Goal: Ask a question: Seek information or help from site administrators or community

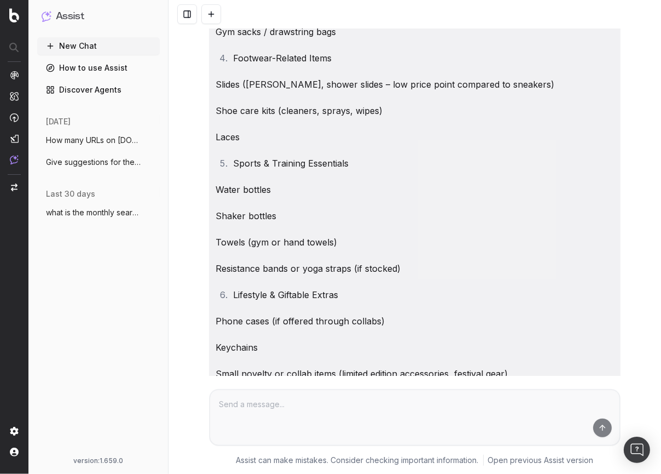
scroll to position [472, 0]
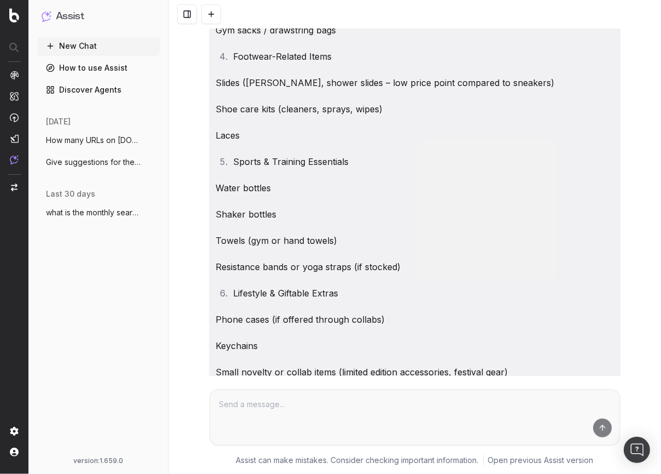
click at [61, 157] on span "Give suggestions for the 18 most relevan" at bounding box center [94, 162] width 96 height 11
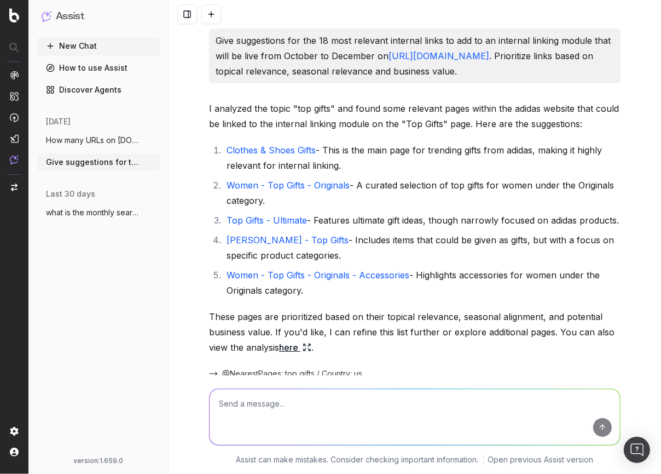
click at [76, 140] on span "How many URLs on [DOMAIN_NAME] have "top_gi" at bounding box center [94, 140] width 96 height 11
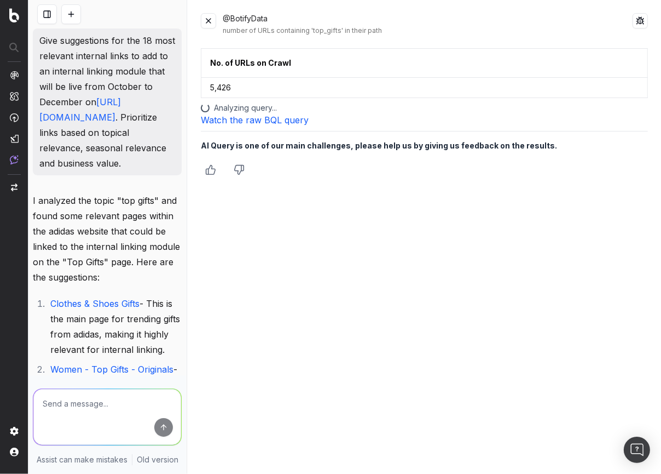
click at [10, 21] on img at bounding box center [14, 15] width 10 height 14
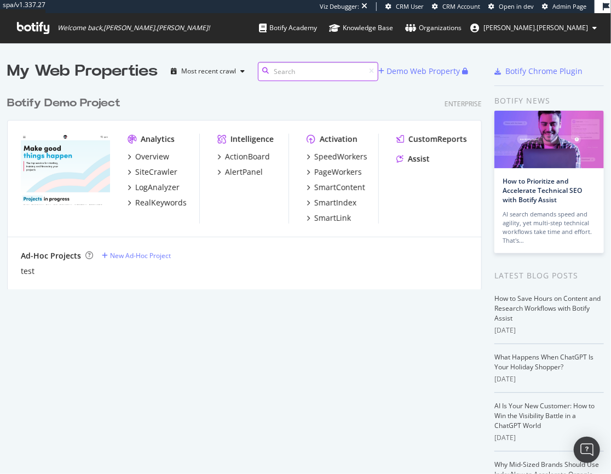
scroll to position [466, 596]
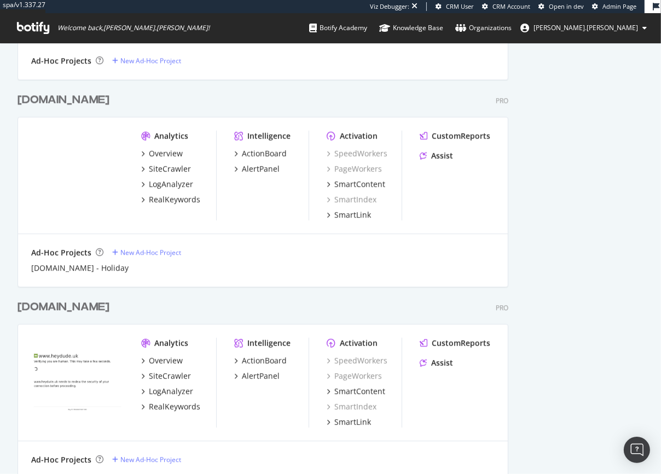
click at [39, 96] on div "crocs.com" at bounding box center [64, 100] width 92 height 16
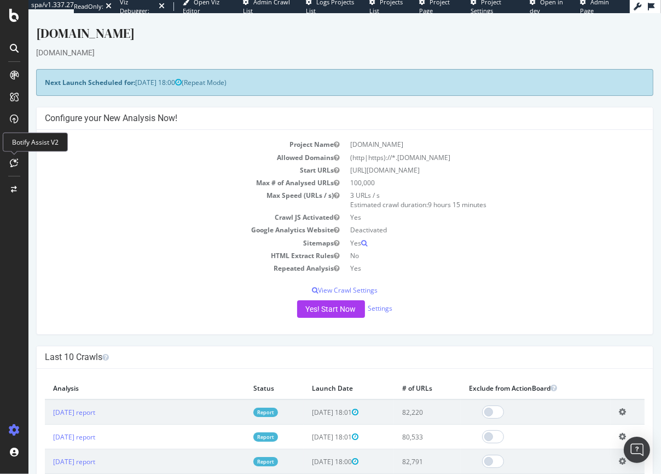
click at [11, 162] on icon at bounding box center [14, 162] width 8 height 9
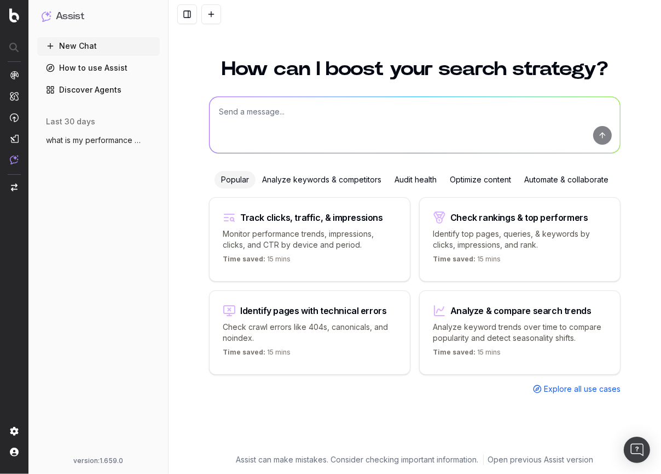
click at [295, 142] on textarea at bounding box center [415, 125] width 411 height 56
click at [241, 110] on textarea "Which terms and pages should Crocs focus on optimizing for the holiday season 2…" at bounding box center [415, 125] width 411 height 56
click at [227, 110] on textarea "Which terms and pages should Crocs focus on optimizing for the holiday season 2…" at bounding box center [415, 125] width 411 height 56
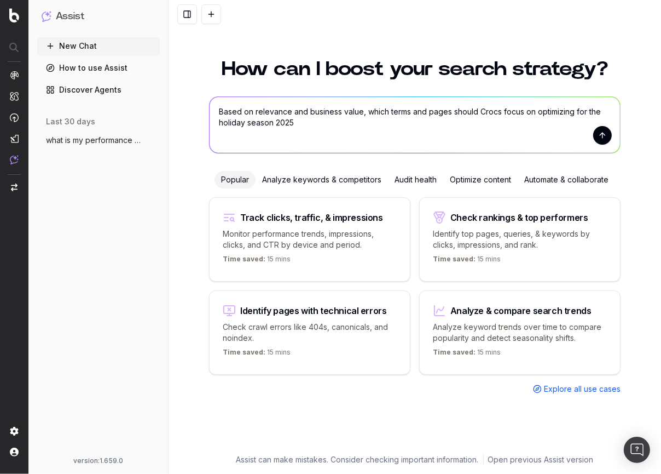
click at [314, 125] on textarea "Based on relevance and business value, which terms and pages should Crocs focus…" at bounding box center [415, 125] width 411 height 56
type textarea "Based on relevance and business value, which terms and pages should Crocs focus…"
click at [597, 134] on button "submit" at bounding box center [602, 135] width 19 height 19
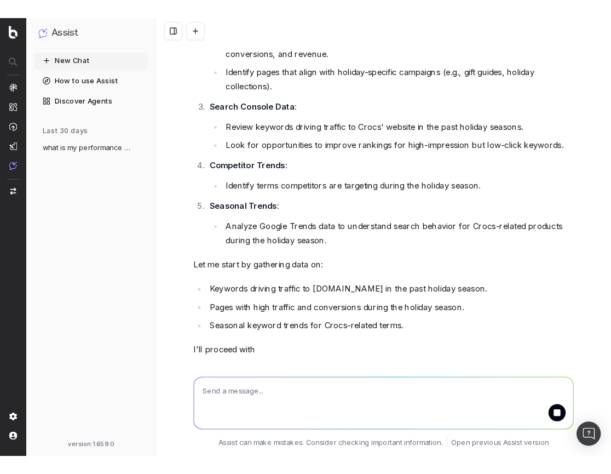
scroll to position [198, 0]
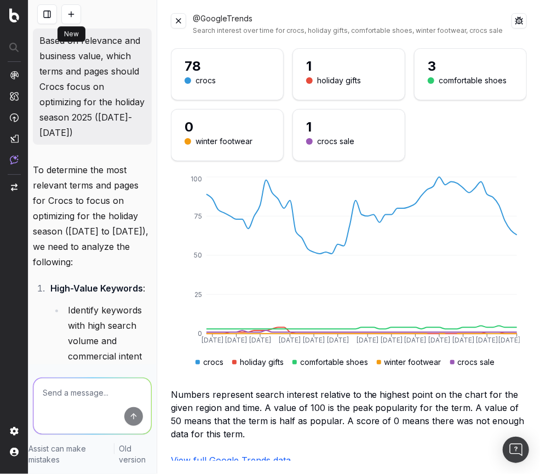
click at [66, 14] on button at bounding box center [71, 14] width 20 height 20
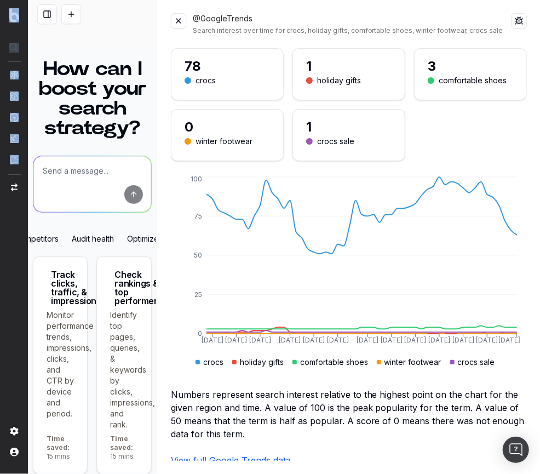
click at [0, 164] on html "Assist New Chat How to use Assist Discover Agents [DATE] Based on relevance and…" at bounding box center [270, 237] width 540 height 474
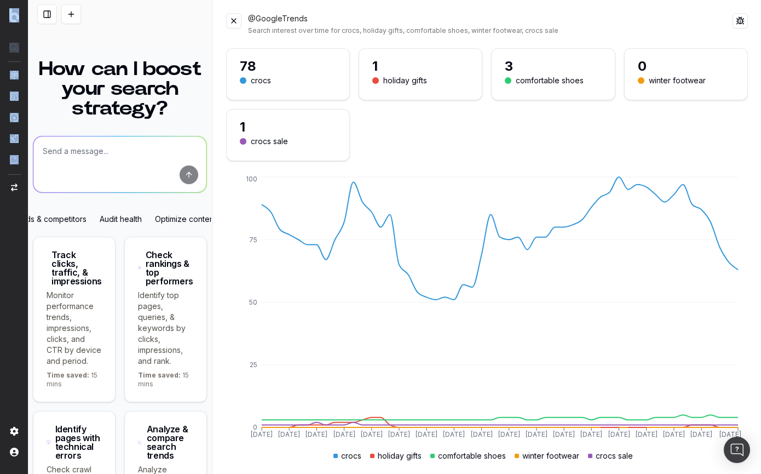
click at [235, 24] on button at bounding box center [233, 20] width 15 height 15
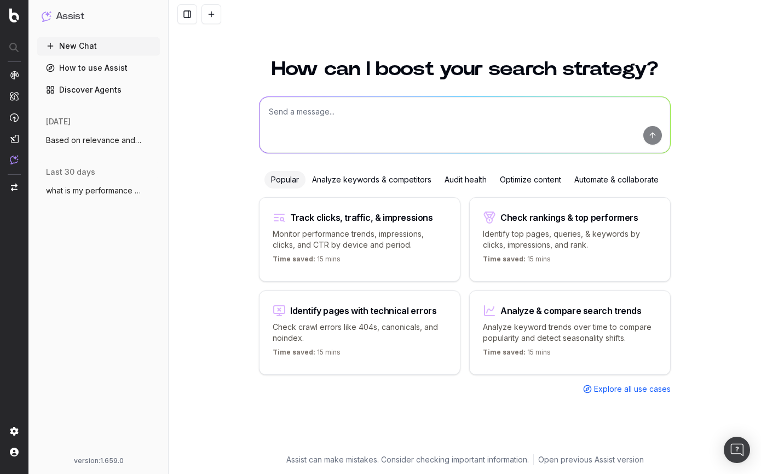
click at [365, 122] on textarea at bounding box center [465, 125] width 411 height 56
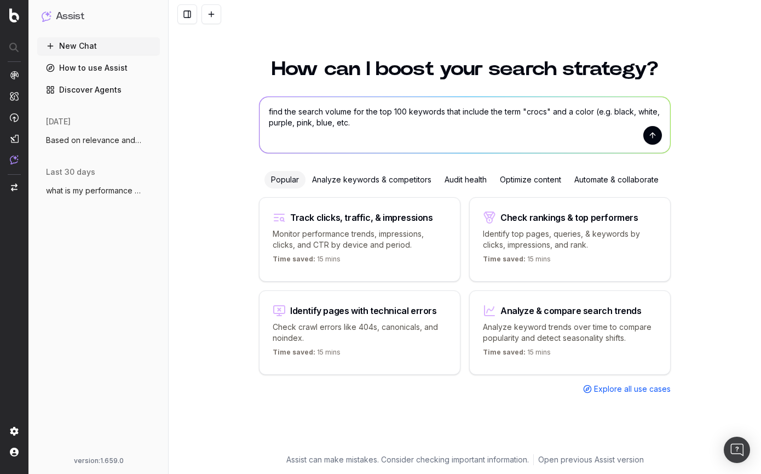
type textarea "find the search volume for the top 100 keywords that include the term "crocs" a…"
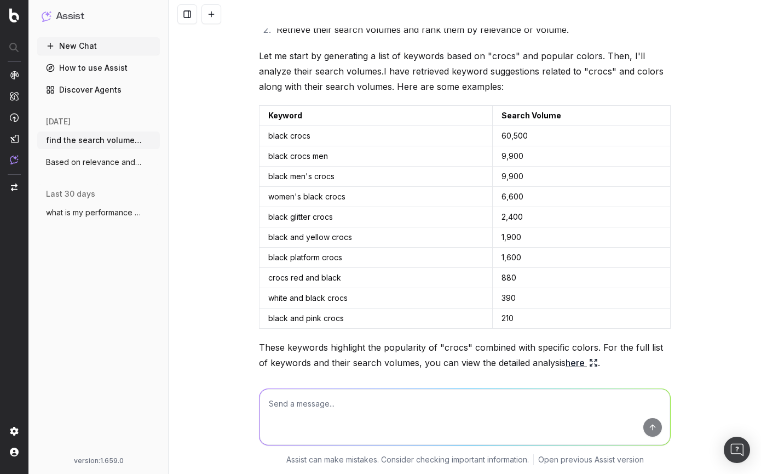
scroll to position [141, 0]
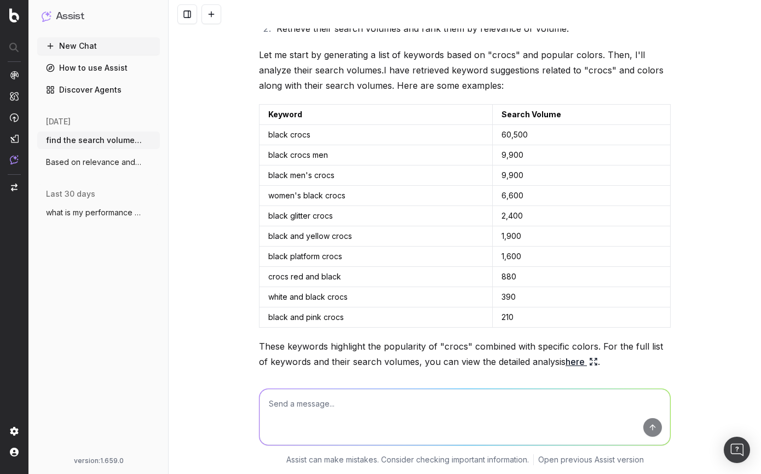
click at [566, 354] on link "here" at bounding box center [582, 361] width 32 height 15
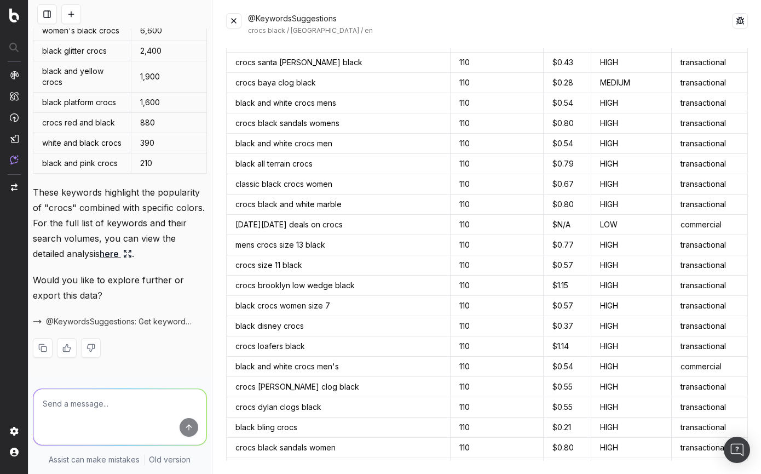
scroll to position [480, 0]
click at [91, 410] on textarea at bounding box center [119, 417] width 173 height 56
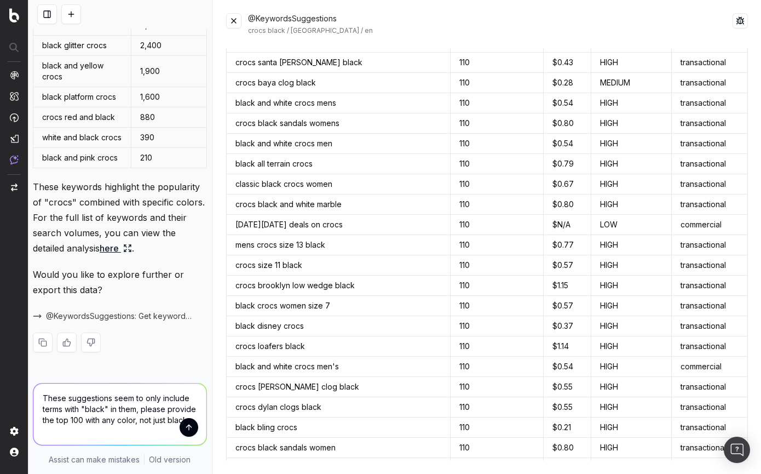
type textarea "These suggestions seem to only include terms with "black" in them, please provi…"
click at [182, 429] on button "submit" at bounding box center [189, 427] width 19 height 19
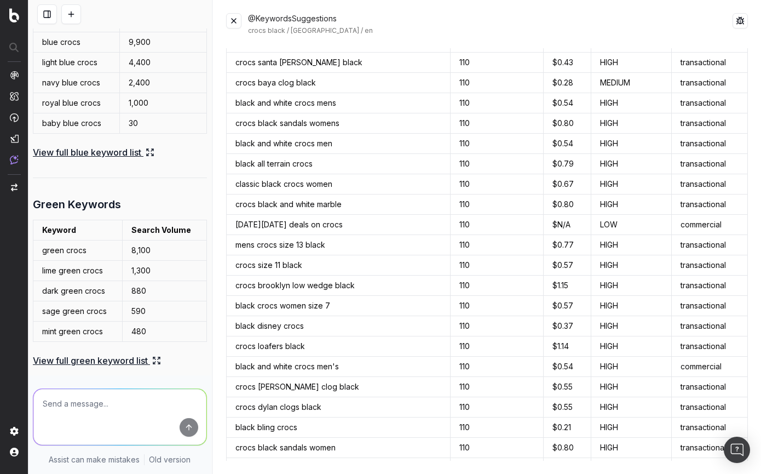
scroll to position [1697, 0]
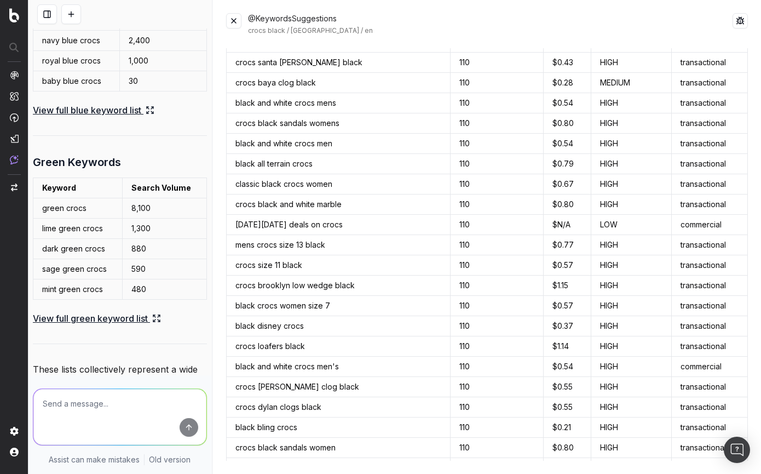
click at [78, 413] on textarea at bounding box center [119, 417] width 173 height 56
type textarea "Please aggregate the individual color lists into a single list"
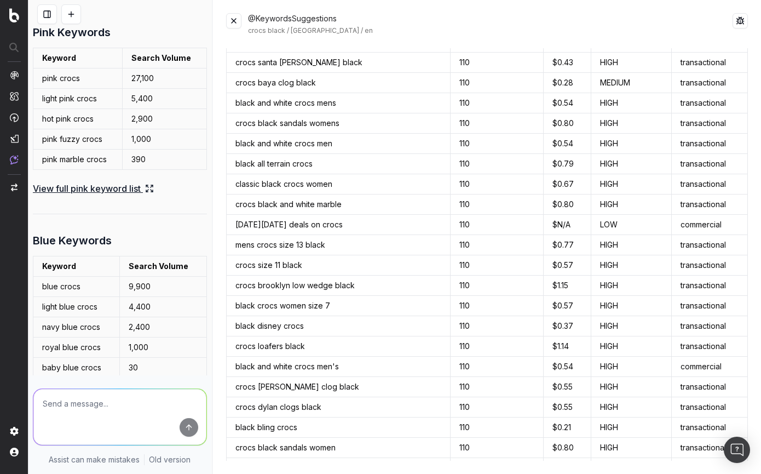
scroll to position [1297, 0]
